Goal: Transaction & Acquisition: Purchase product/service

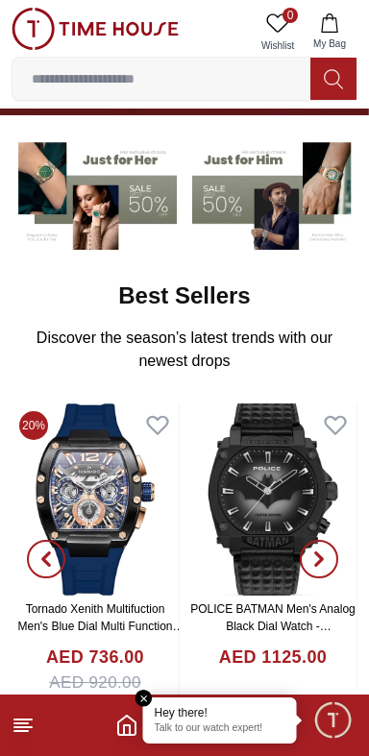
scroll to position [136, 0]
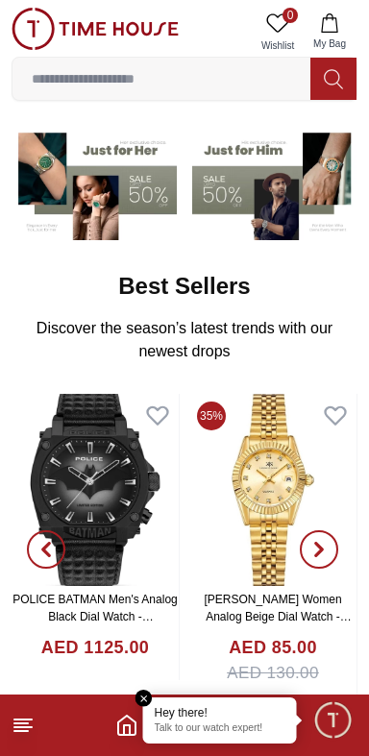
click at [287, 200] on img at bounding box center [274, 183] width 165 height 115
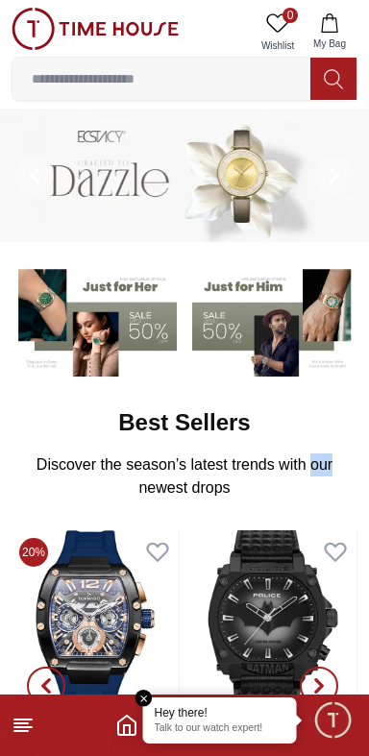
click at [17, 731] on line at bounding box center [20, 731] width 13 height 0
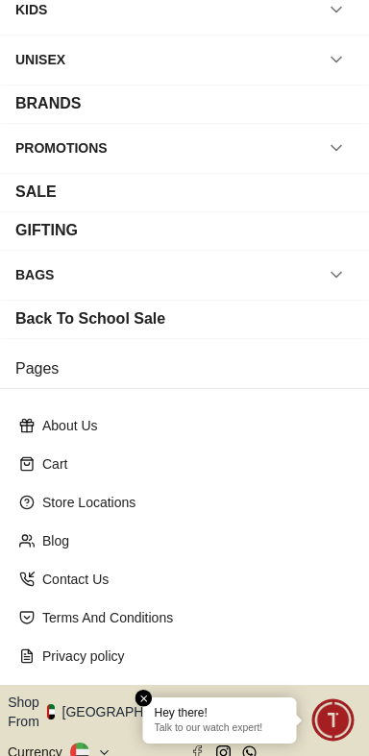
scroll to position [228, 0]
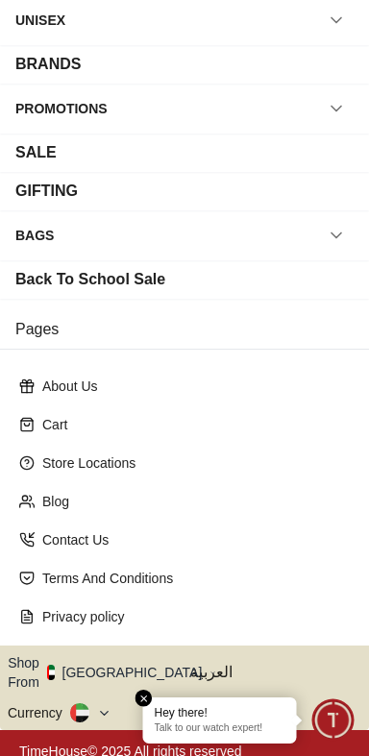
click at [209, 666] on icon "button" at bounding box center [212, 673] width 7 height 14
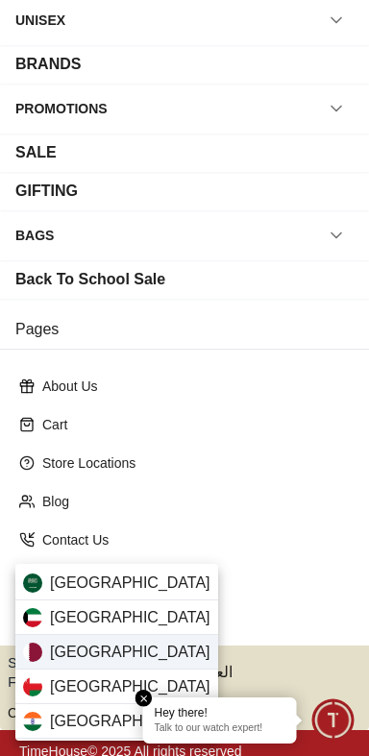
click at [120, 650] on div "[GEOGRAPHIC_DATA]" at bounding box center [116, 652] width 203 height 35
